Goal: Information Seeking & Learning: Compare options

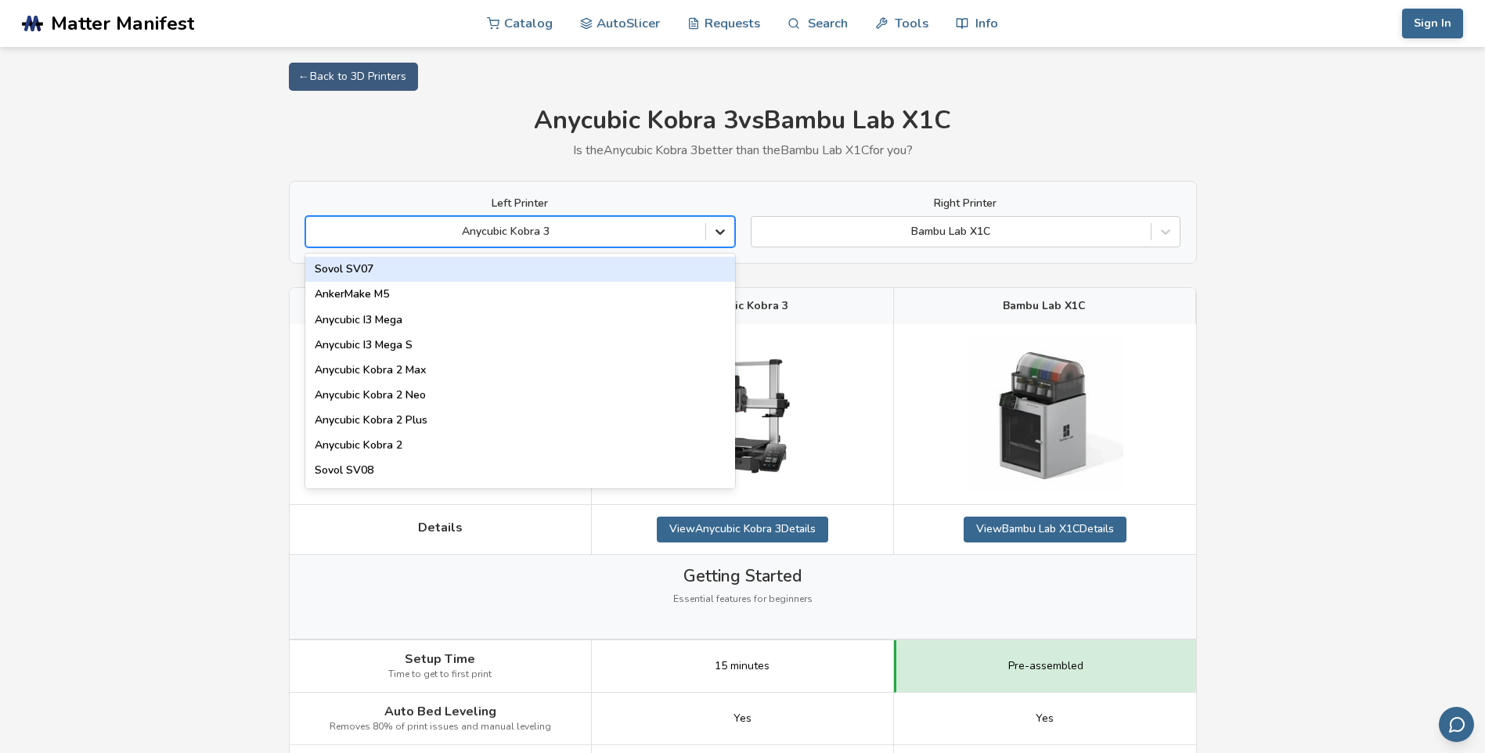
click at [718, 232] on icon at bounding box center [719, 232] width 9 height 5
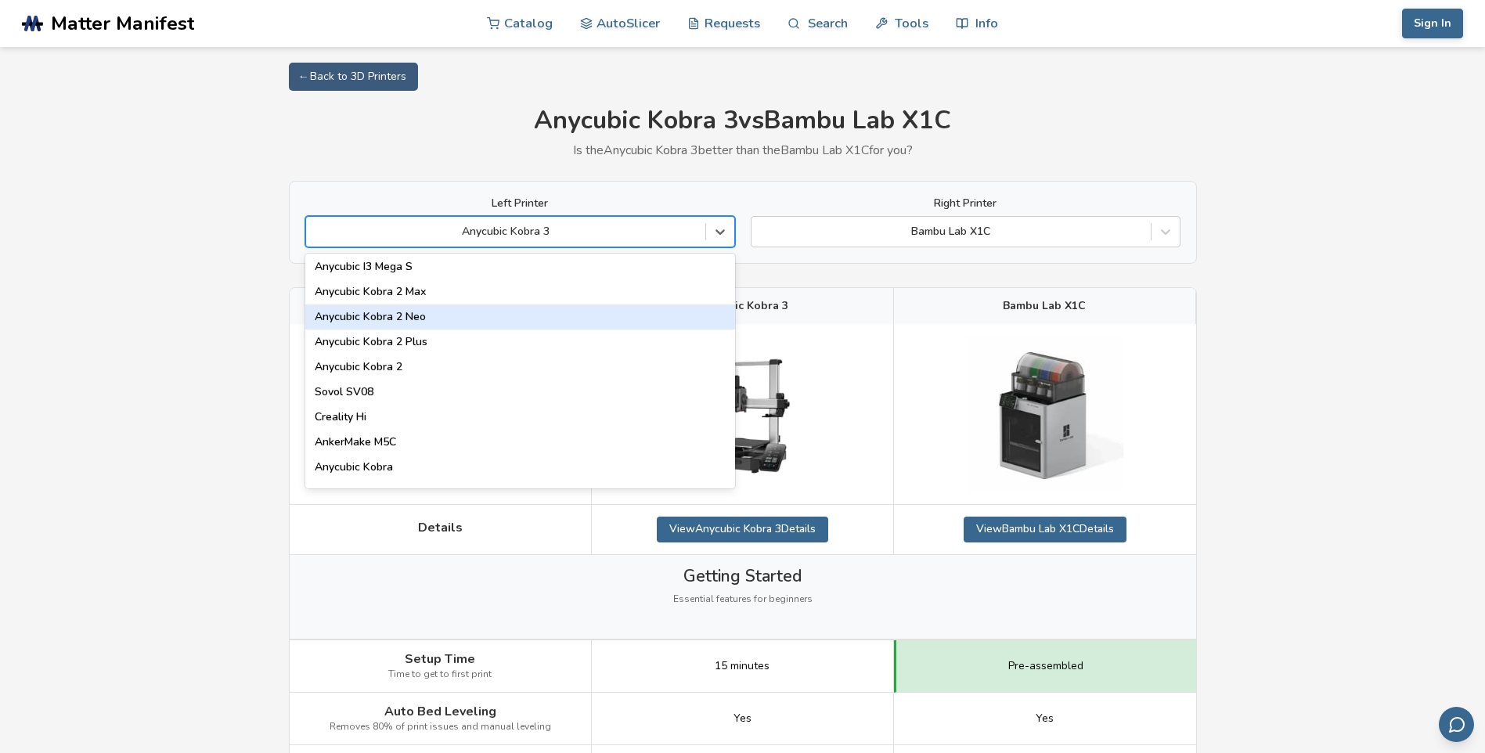
scroll to position [157, 0]
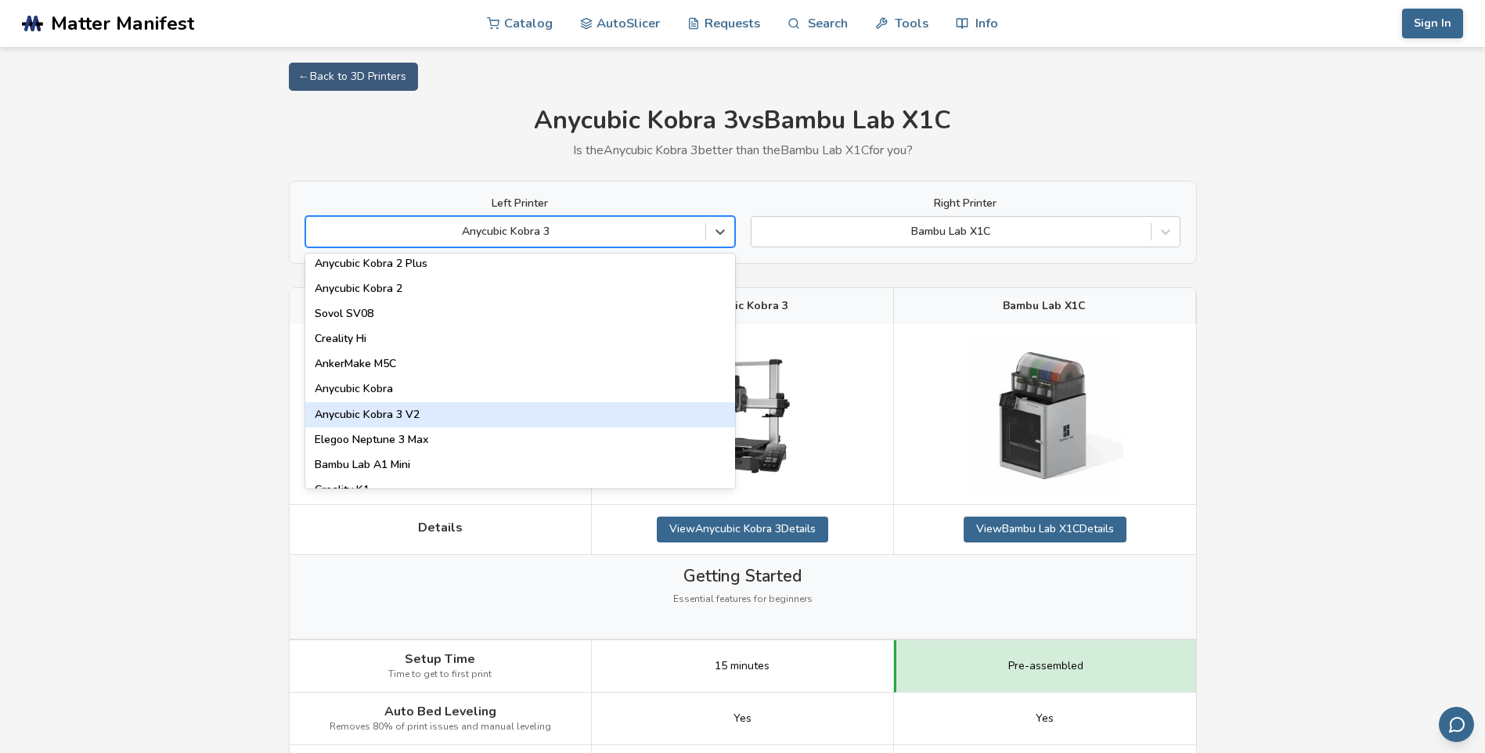
click at [407, 409] on div "Anycubic Kobra 3 V2" at bounding box center [520, 414] width 430 height 25
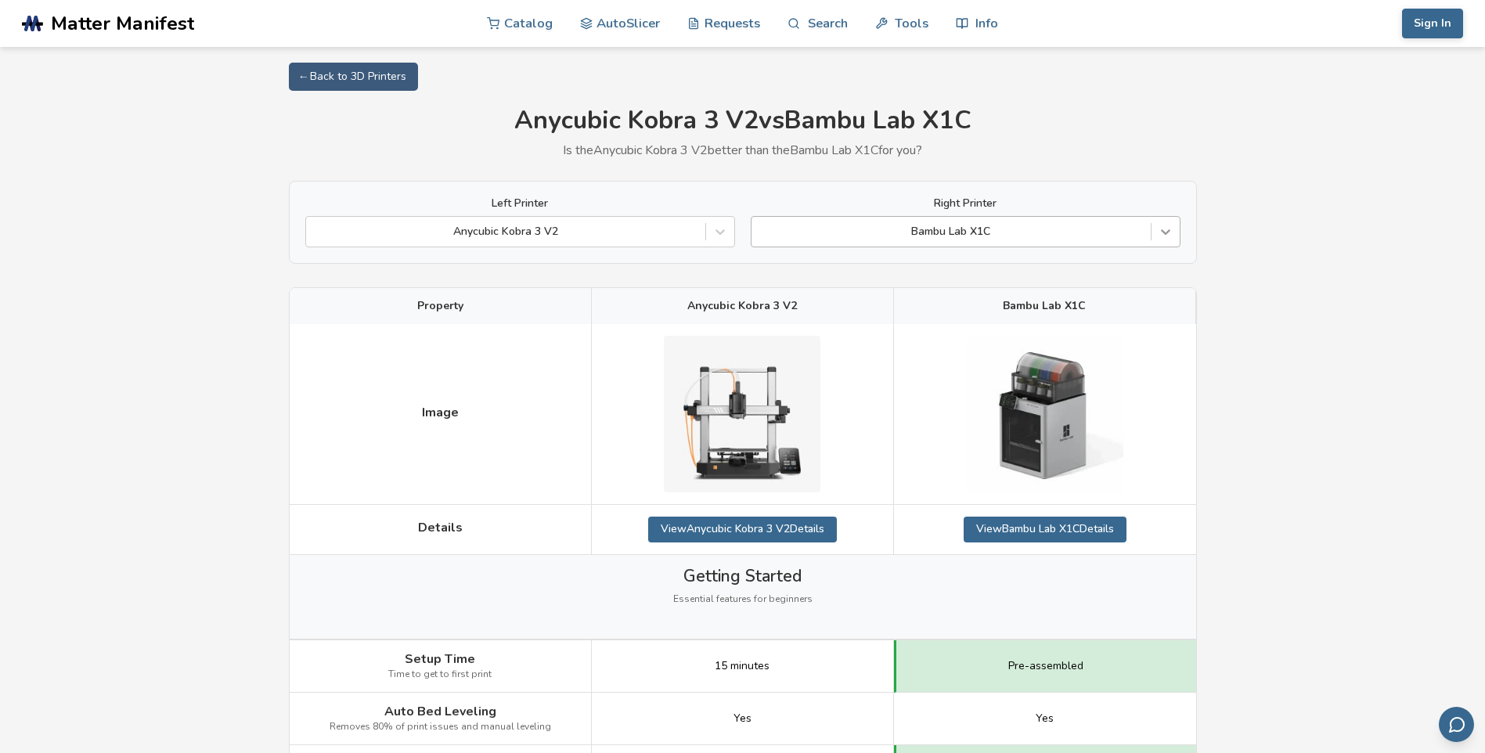
click at [1162, 236] on icon at bounding box center [1166, 232] width 16 height 16
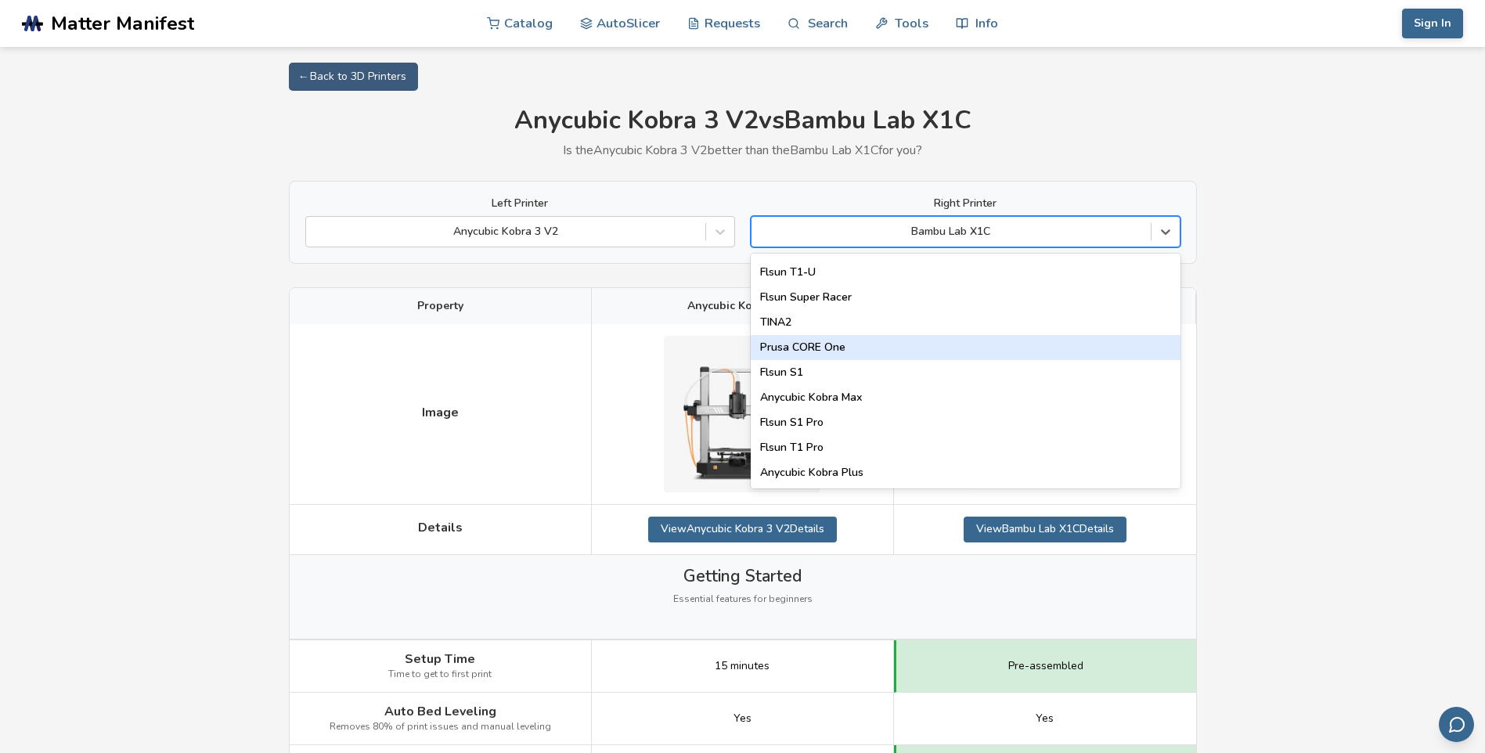
scroll to position [2007, 0]
click at [916, 351] on div "Anycubic Kobra Max" at bounding box center [966, 347] width 430 height 25
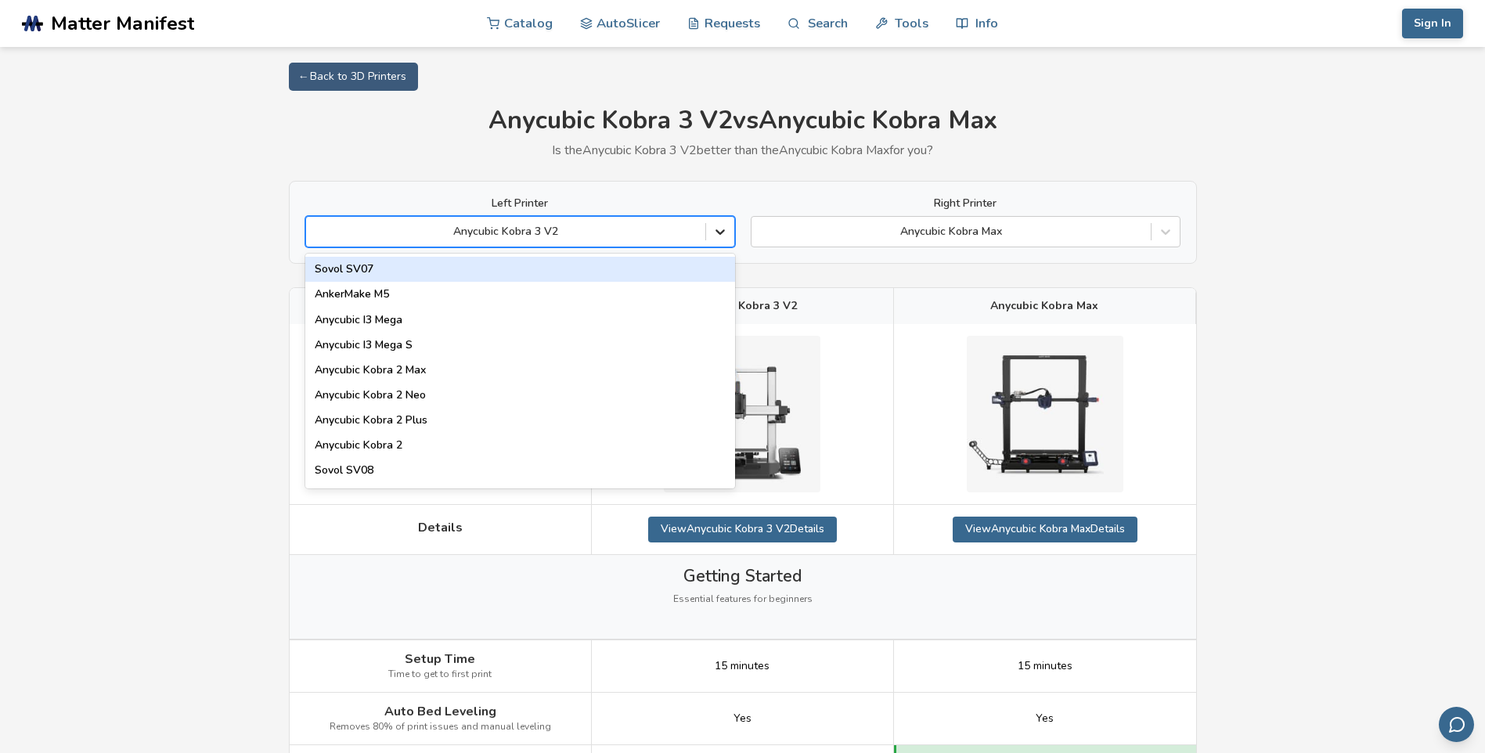
click at [722, 238] on icon at bounding box center [720, 232] width 16 height 16
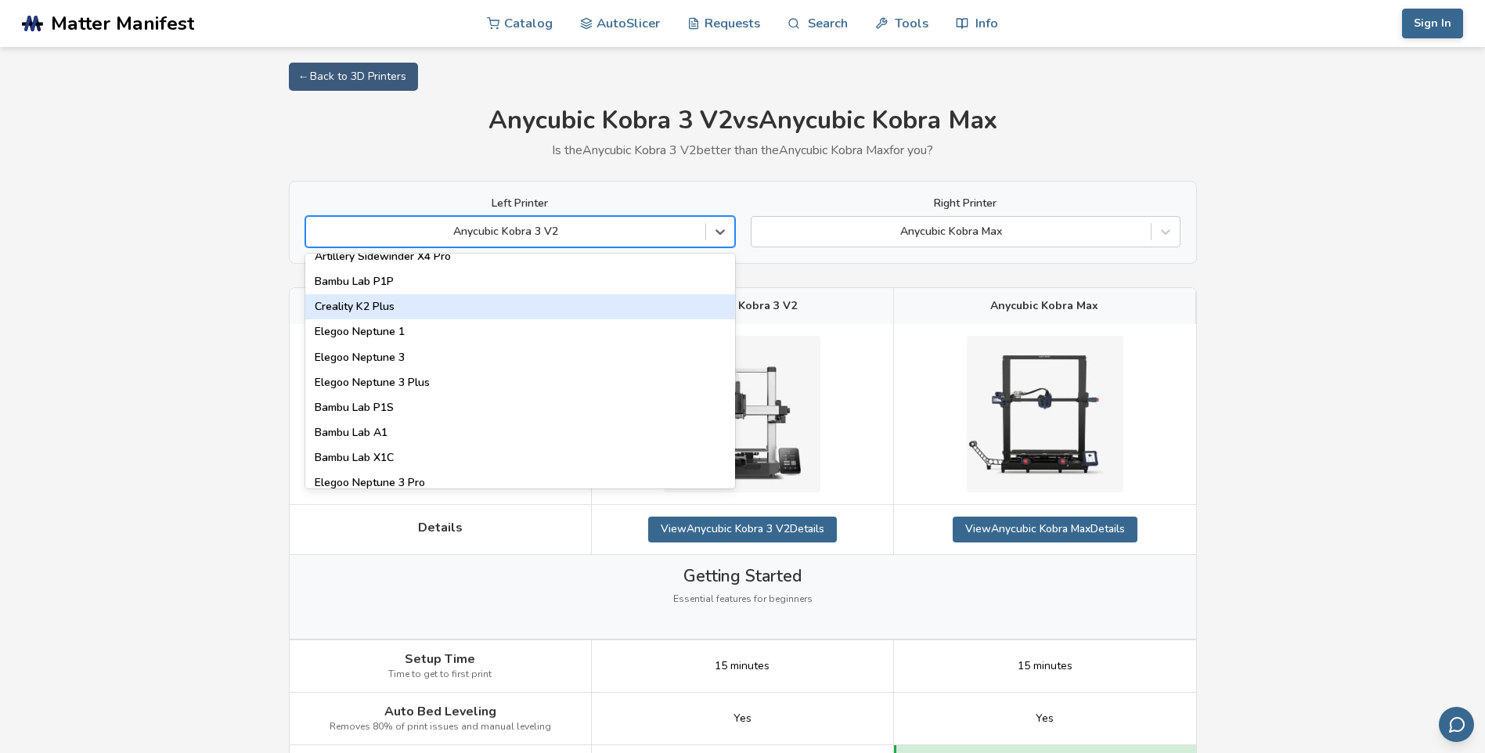
scroll to position [1096, 0]
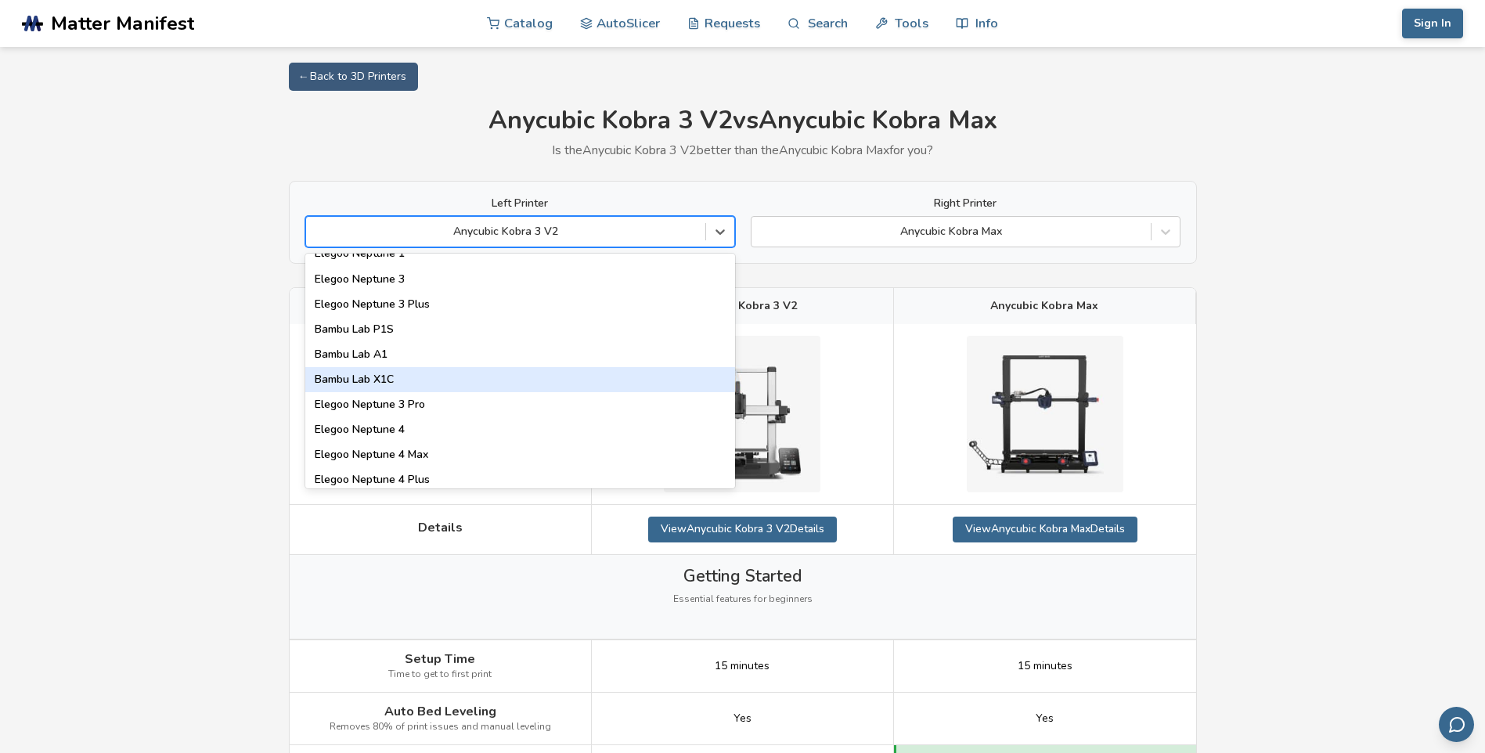
click at [386, 378] on div "Bambu Lab X1C" at bounding box center [520, 379] width 430 height 25
